Goal: Task Accomplishment & Management: Manage account settings

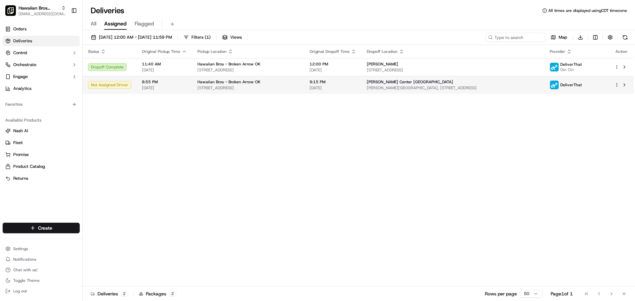
click at [245, 85] on div "Hawaiian Bros - Broken Arrow OK 450 E Kenosha St, Broken Arrow, OK 74012, USA" at bounding box center [249, 84] width 102 height 11
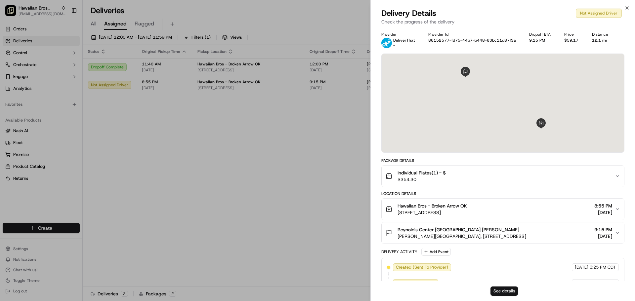
click at [506, 291] on button "See details" at bounding box center [504, 291] width 27 height 9
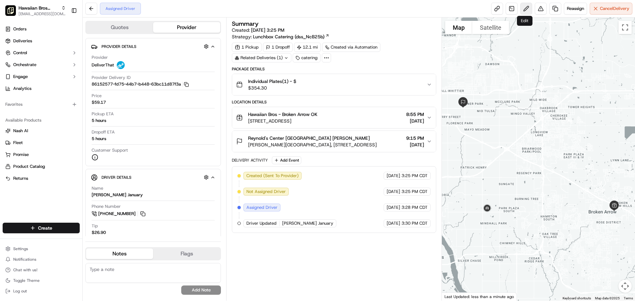
click at [524, 10] on button at bounding box center [526, 9] width 12 height 12
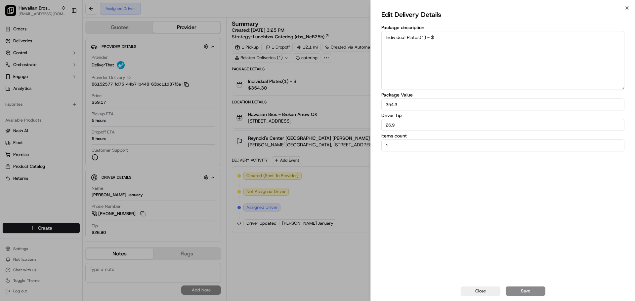
click at [429, 47] on textarea "Individual Plates(1) - $" at bounding box center [502, 60] width 243 height 59
click at [453, 37] on textarea "Individual Plates(1) - $" at bounding box center [502, 60] width 243 height 59
drag, startPoint x: 453, startPoint y: 37, endPoint x: 446, endPoint y: 37, distance: 7.3
click at [446, 37] on textarea "Individual Plates(1) - $" at bounding box center [502, 60] width 243 height 59
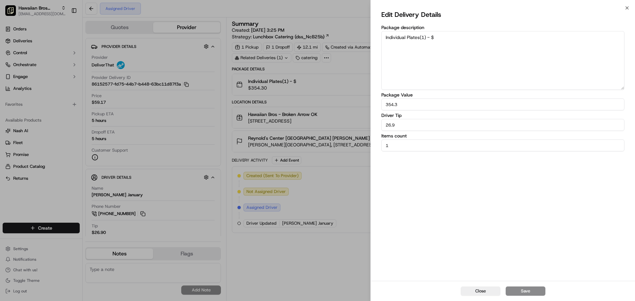
drag, startPoint x: 384, startPoint y: 37, endPoint x: 464, endPoint y: 38, distance: 79.4
click at [464, 38] on textarea "Individual Plates(1) - $" at bounding box center [502, 60] width 243 height 59
paste textarea "For the driver: When you get to the university, find the white bus at the loadi…"
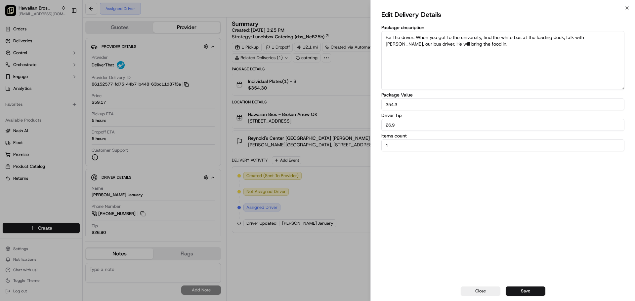
click at [493, 45] on textarea "For the driver: When you get to the university, find the white bus at the loadi…" at bounding box center [502, 60] width 243 height 59
paste textarea "Call [PERSON_NAME] at [PHONE_NUMBER] he will be the point of contact for delive…"
drag, startPoint x: 520, startPoint y: 45, endPoint x: 632, endPoint y: 47, distance: 112.5
click at [632, 47] on div "Edit Delivery Details Package description For the driver: When you get to the u…" at bounding box center [503, 144] width 264 height 273
drag, startPoint x: 414, startPoint y: 39, endPoint x: 386, endPoint y: 39, distance: 27.8
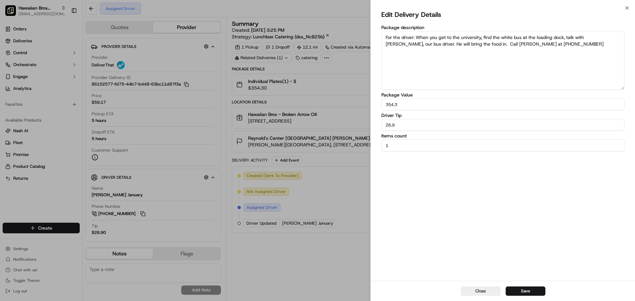
click at [386, 39] on textarea "For the driver: When you get to the university, find the white bus at the loadi…" at bounding box center [502, 60] width 243 height 59
type textarea "FOR THE DRIVER: When you get to the university, find the white bus at the loadi…"
click at [526, 293] on button "Save" at bounding box center [526, 291] width 40 height 9
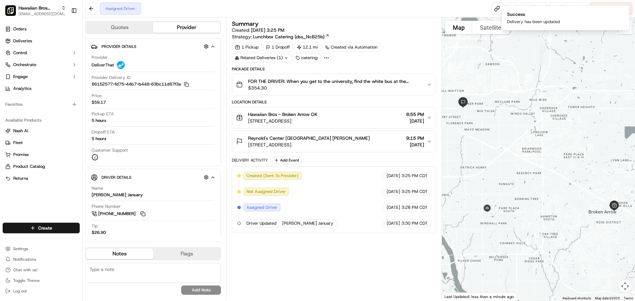
drag, startPoint x: 379, startPoint y: 260, endPoint x: 373, endPoint y: 256, distance: 7.4
click at [379, 260] on div "Summary Created: [DATE] 3:25 PM Strategy: Lunchbox Catering (dss_NcB25b) 1 Pick…" at bounding box center [334, 159] width 204 height 277
click at [93, 8] on button at bounding box center [91, 9] width 12 height 12
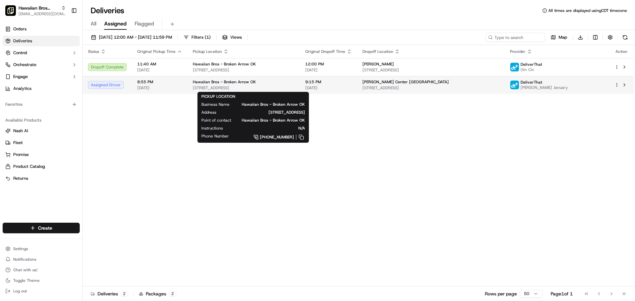
click at [282, 89] on span "[STREET_ADDRESS]" at bounding box center [244, 87] width 102 height 5
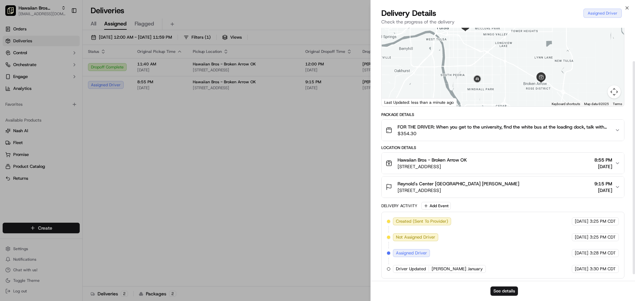
scroll to position [48, 0]
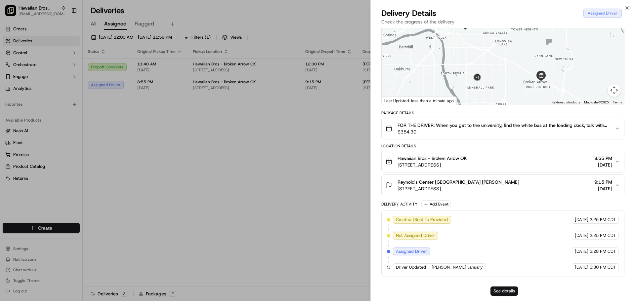
click at [500, 294] on button "See details" at bounding box center [504, 291] width 27 height 9
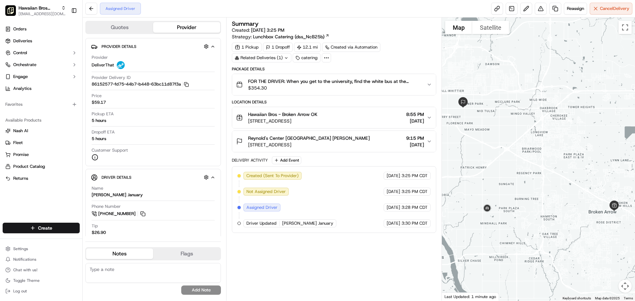
click at [427, 87] on icon "button" at bounding box center [429, 84] width 5 height 5
